Goal: Share content

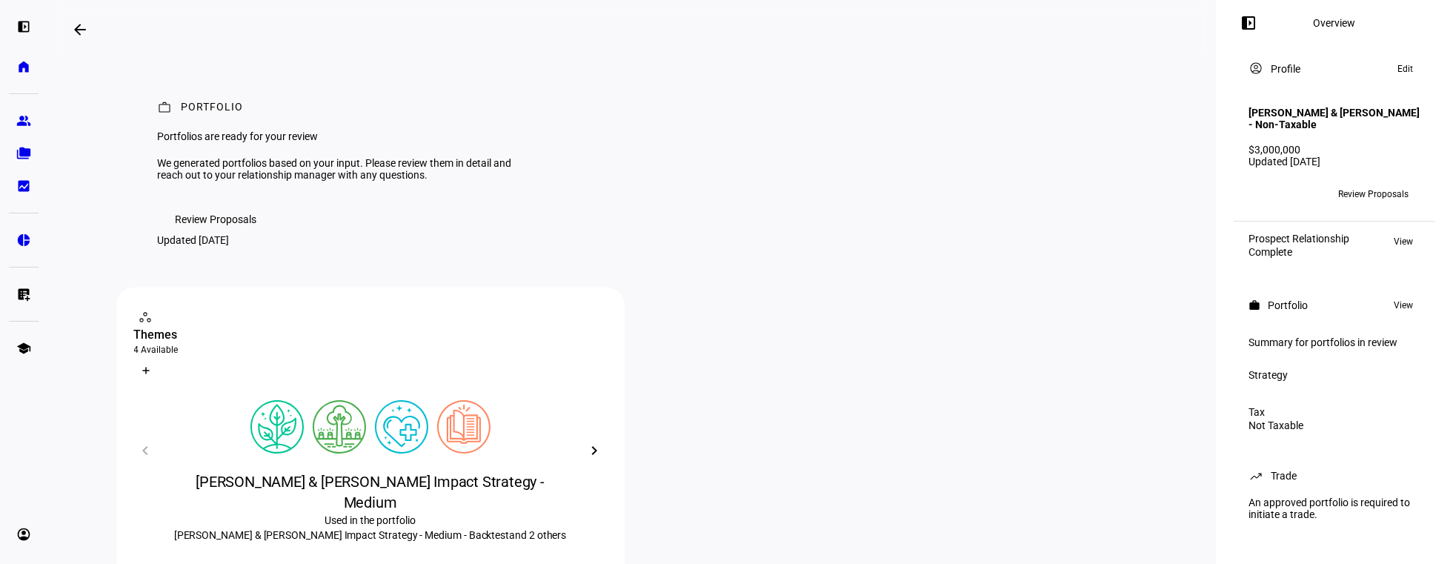
click at [231, 234] on span "Review Proposals" at bounding box center [217, 220] width 82 height 30
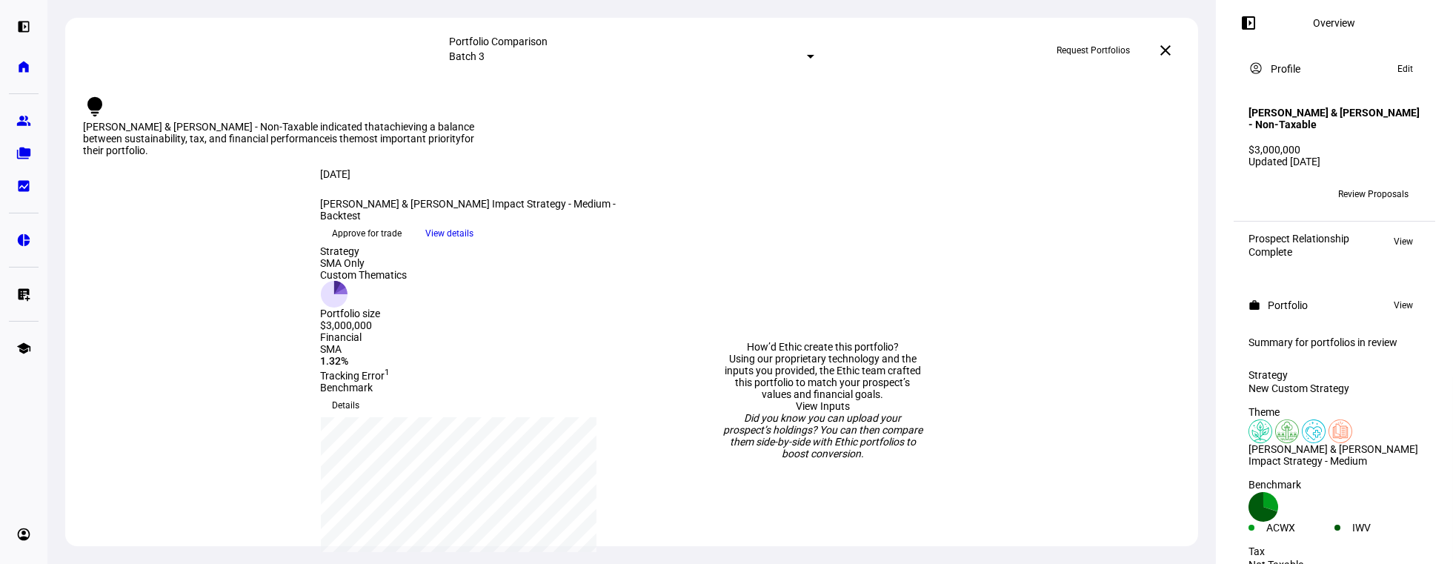
click at [474, 245] on span "View details" at bounding box center [450, 233] width 48 height 22
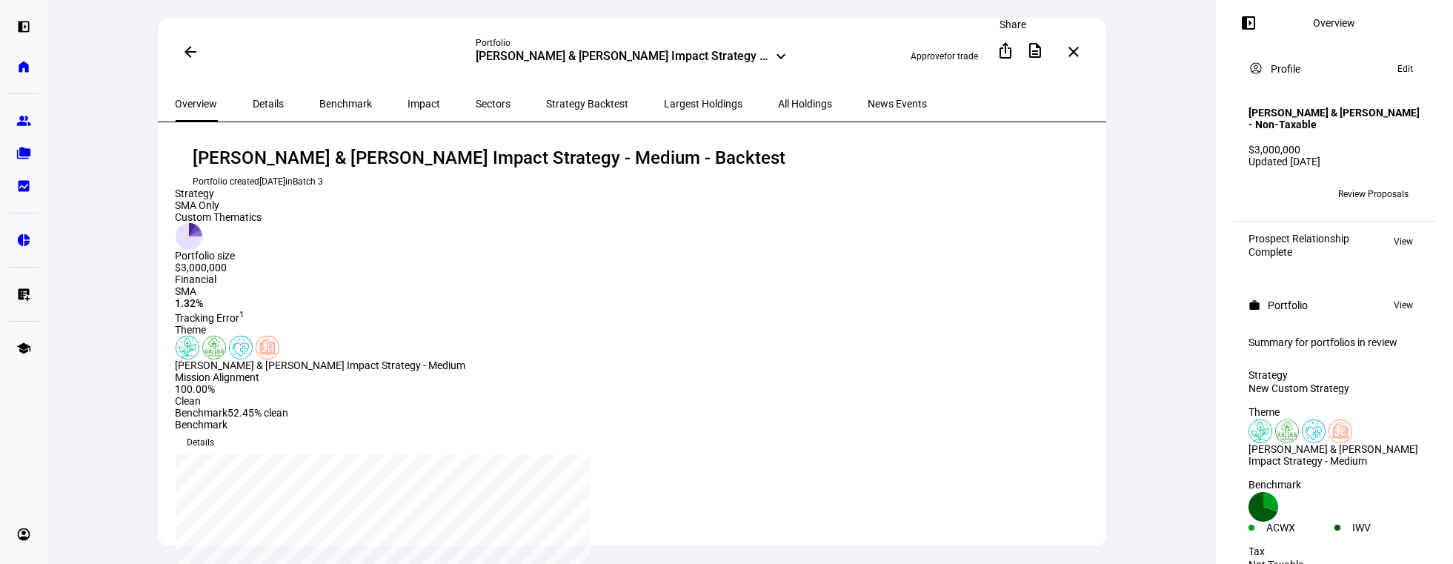
click at [1009, 46] on mat-icon "ios_share" at bounding box center [1006, 51] width 18 height 18
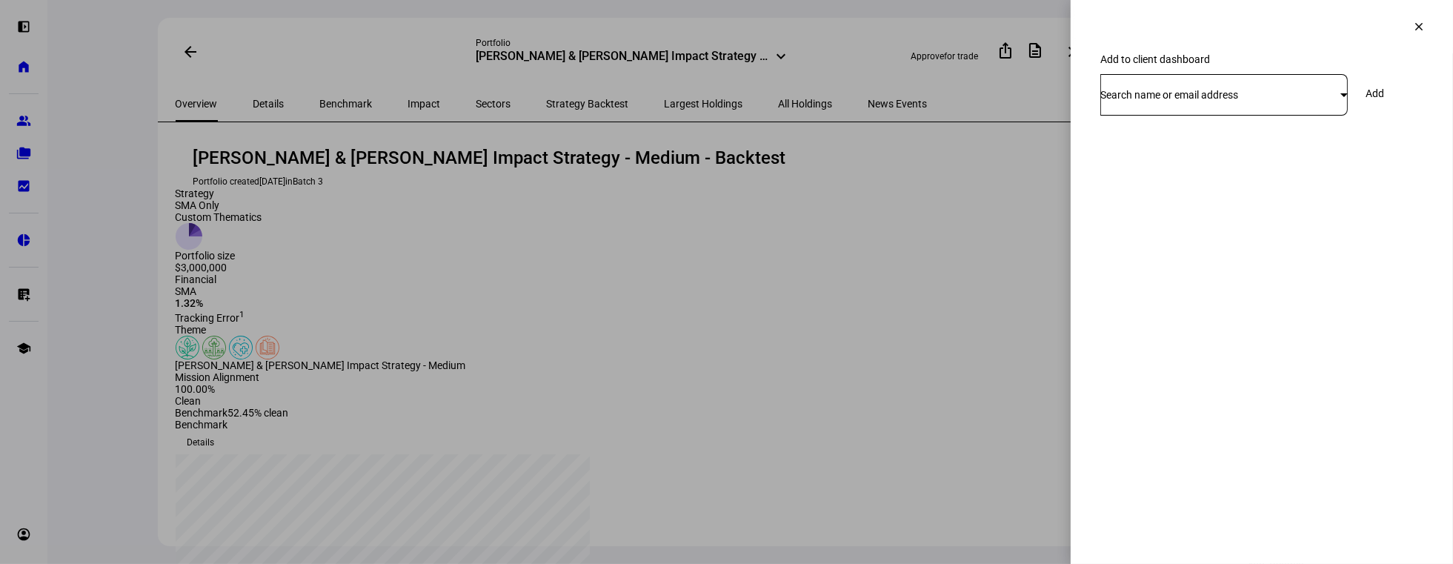
click at [1238, 101] on span "Search name or email address" at bounding box center [1170, 95] width 138 height 12
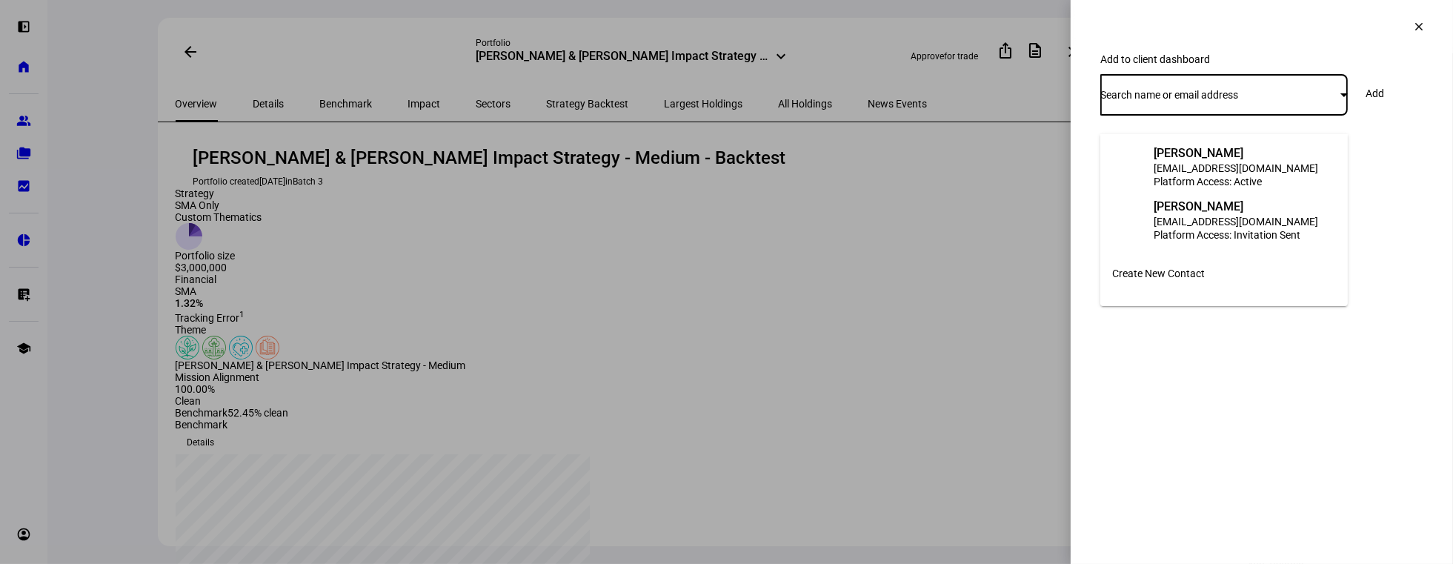
click at [1217, 161] on div "[EMAIL_ADDRESS][DOMAIN_NAME]" at bounding box center [1236, 168] width 165 height 15
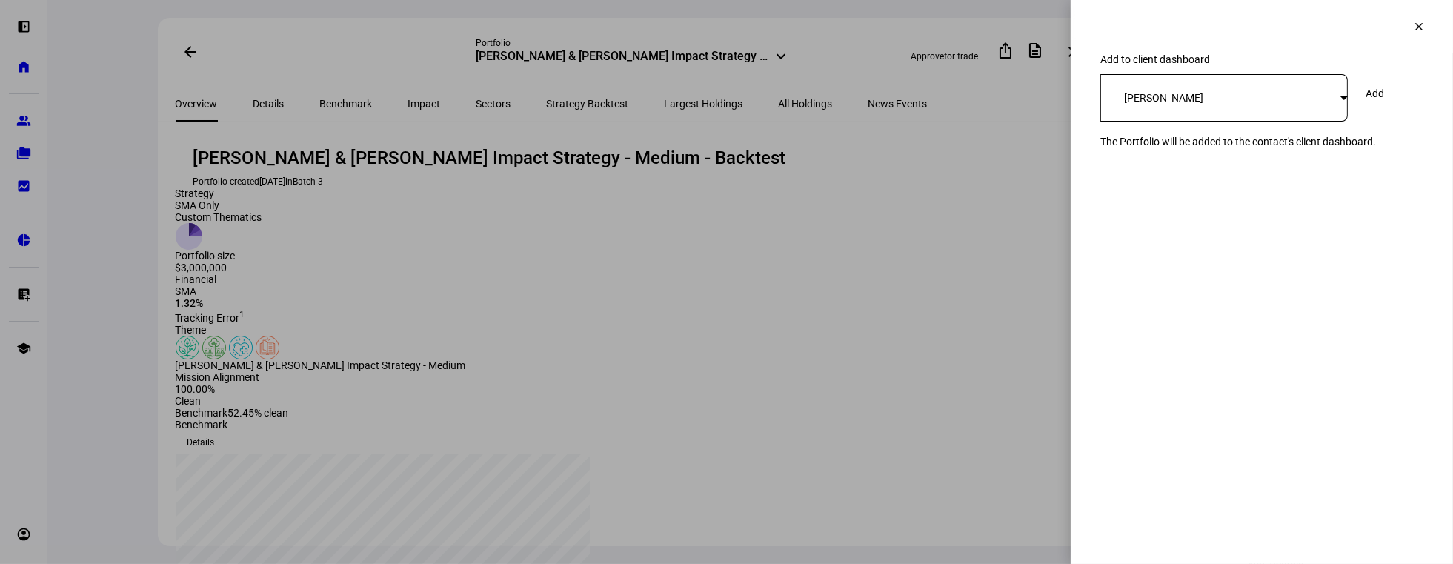
click at [1401, 108] on span at bounding box center [1375, 94] width 54 height 30
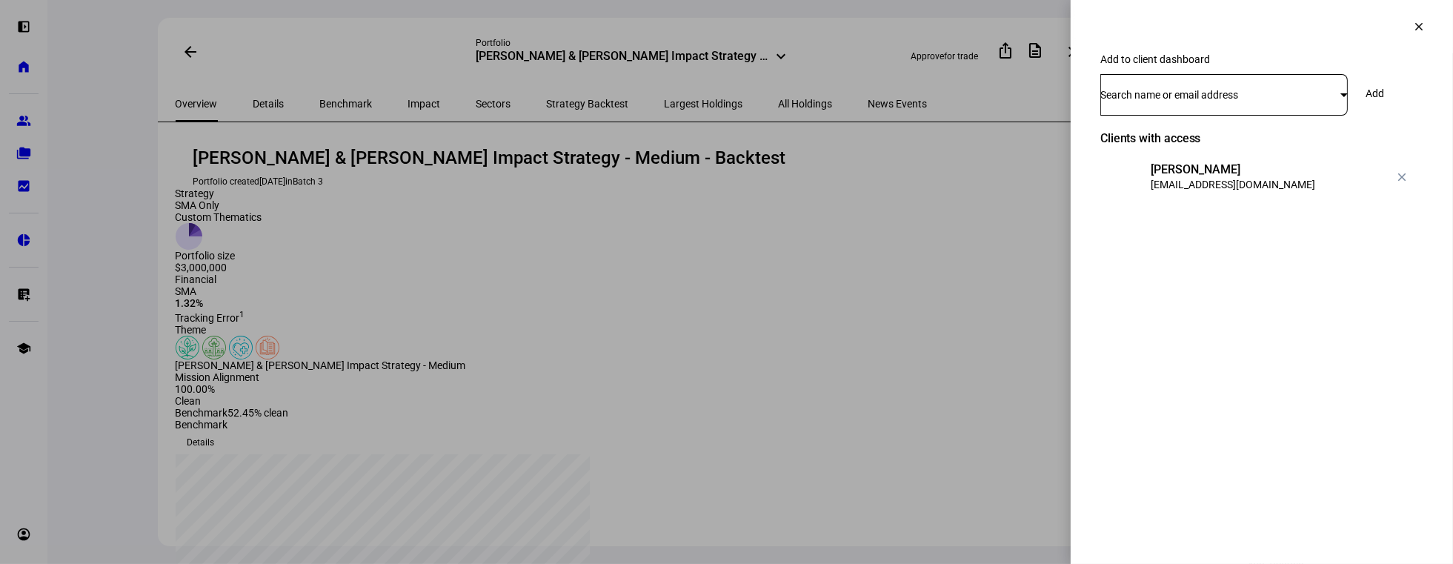
click at [1426, 28] on span at bounding box center [1419, 27] width 36 height 36
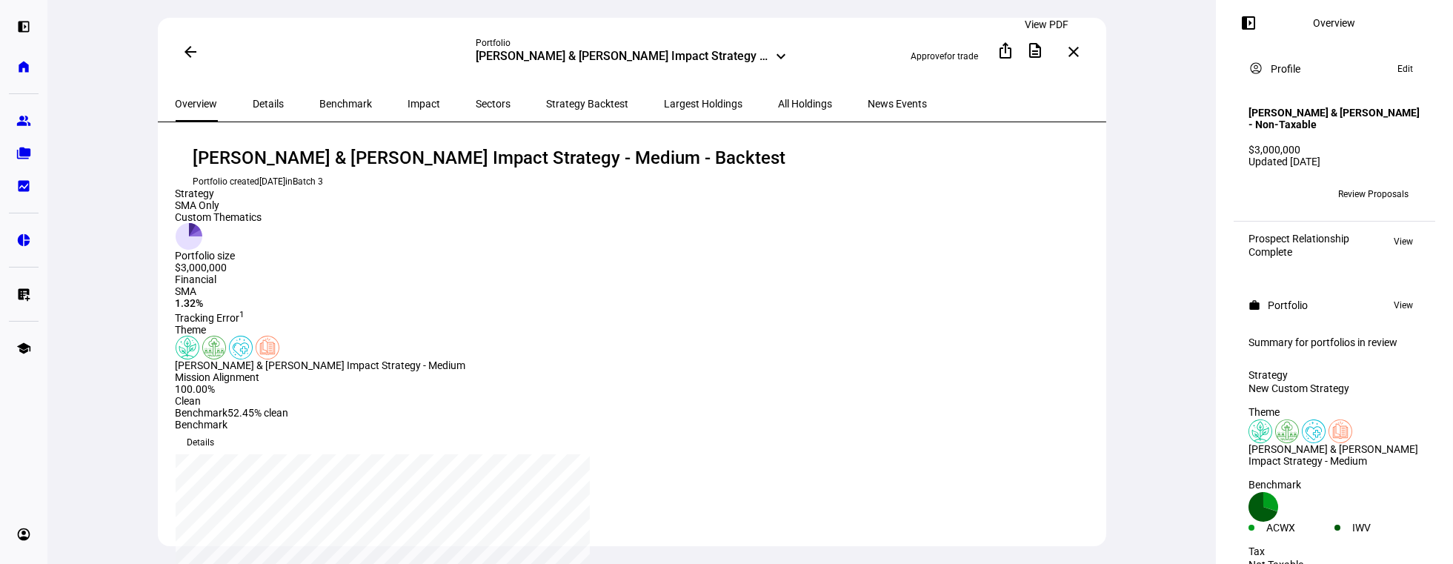
click at [1040, 48] on mat-icon "description" at bounding box center [1035, 51] width 18 height 18
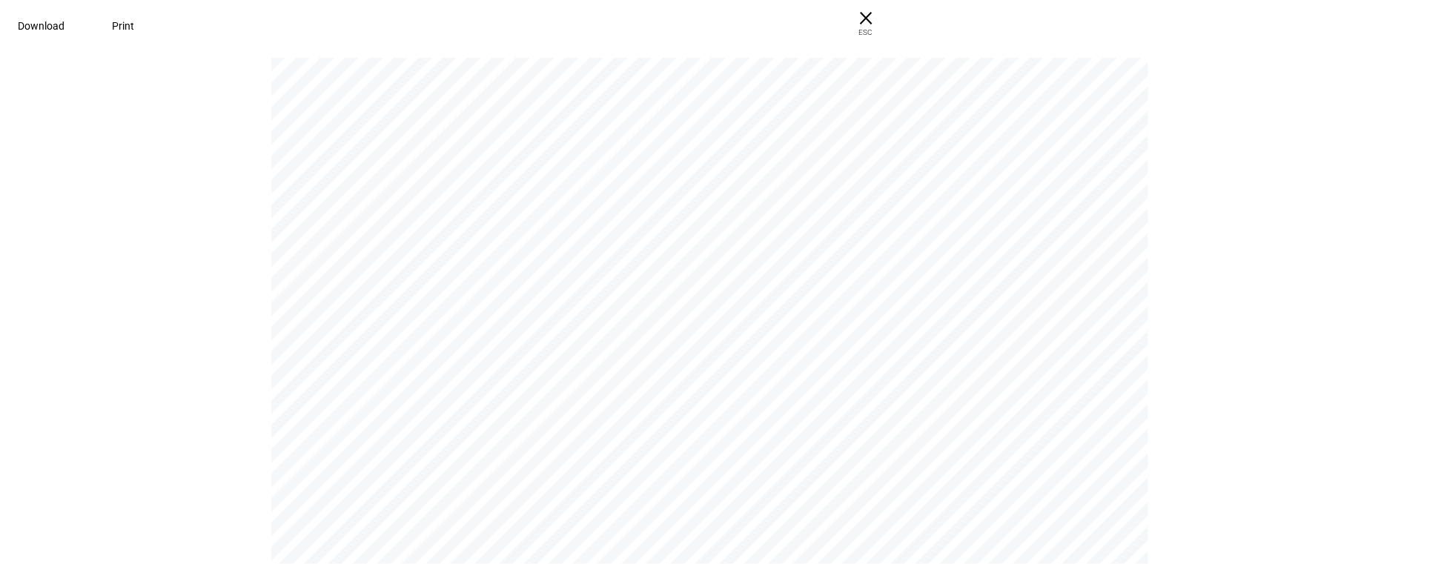
click at [64, 24] on span "Download" at bounding box center [41, 26] width 47 height 12
